Goal: Find specific page/section: Find specific page/section

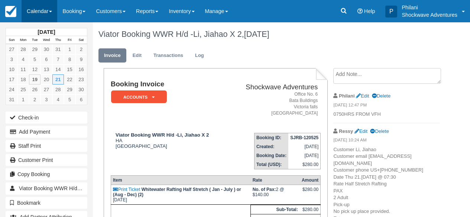
click at [50, 17] on link "Calendar" at bounding box center [40, 11] width 36 height 22
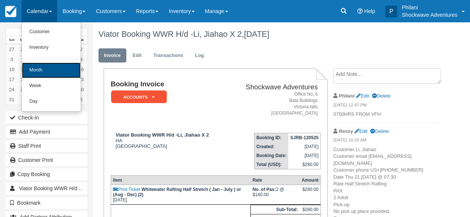
click at [45, 69] on link "Month" at bounding box center [51, 70] width 59 height 16
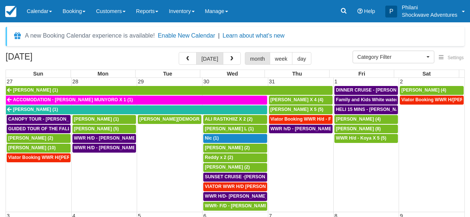
select select
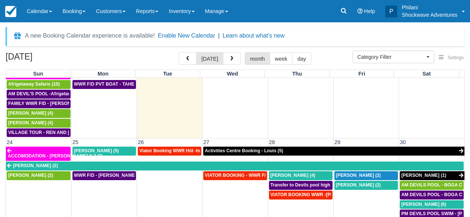
scroll to position [382, 0]
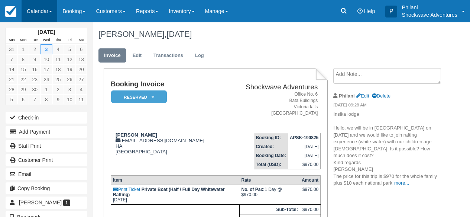
click at [42, 13] on link "Calendar" at bounding box center [40, 11] width 36 height 22
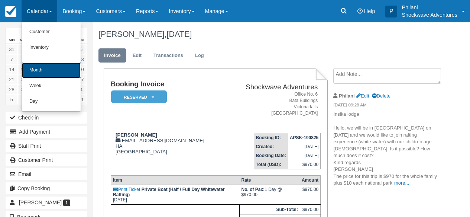
click at [58, 77] on link "Month" at bounding box center [51, 70] width 59 height 16
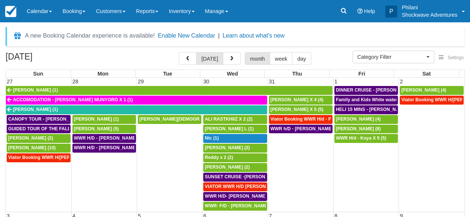
select select
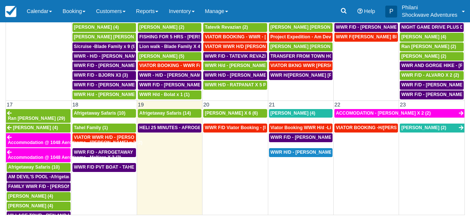
scroll to position [254, 0]
